Goal: Information Seeking & Learning: Understand process/instructions

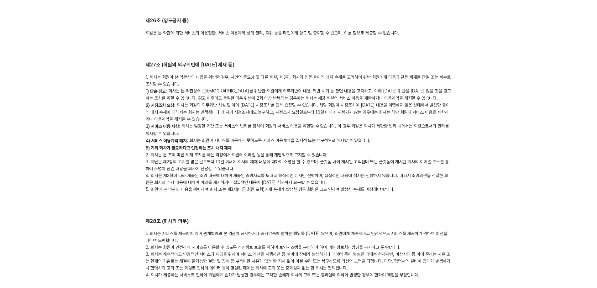
scroll to position [3163, 0]
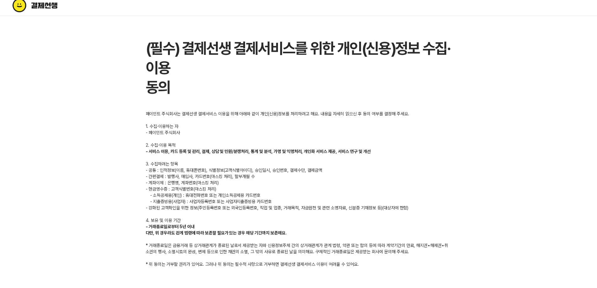
scroll to position [6, 0]
